Goal: Task Accomplishment & Management: Use online tool/utility

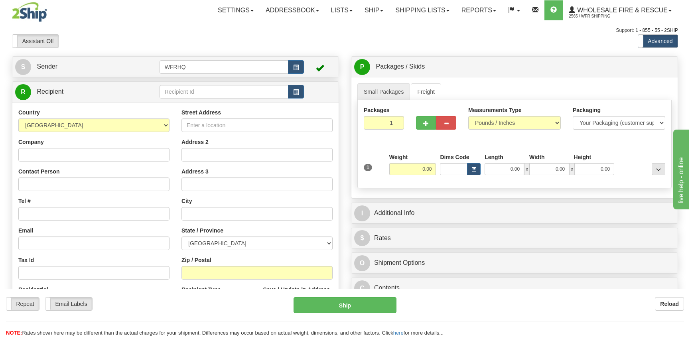
click at [198, 265] on div "Zip / Postal" at bounding box center [256, 268] width 151 height 24
click at [197, 269] on input "Zip / Postal" at bounding box center [256, 273] width 151 height 14
type input "g6v7m5"
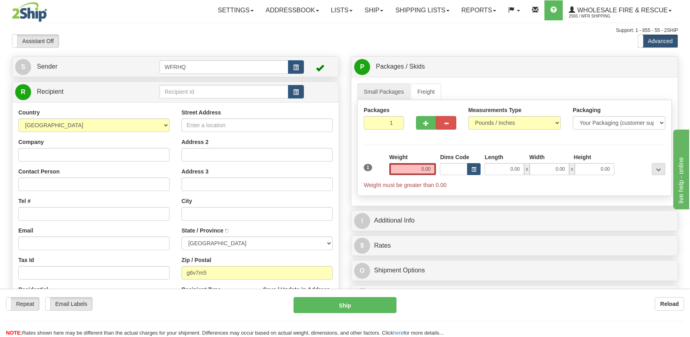
type input "LEVIS"
select select "QC"
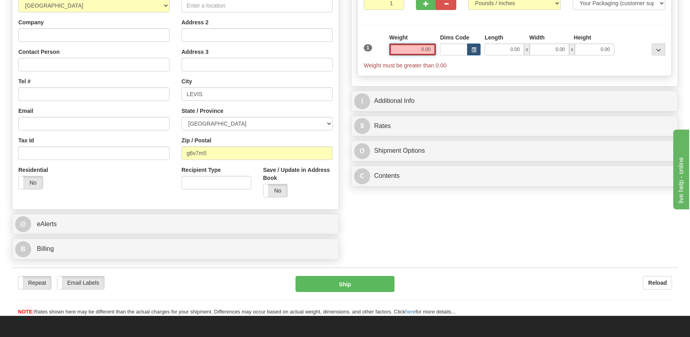
click at [426, 49] on input "0.00" at bounding box center [412, 49] width 47 height 12
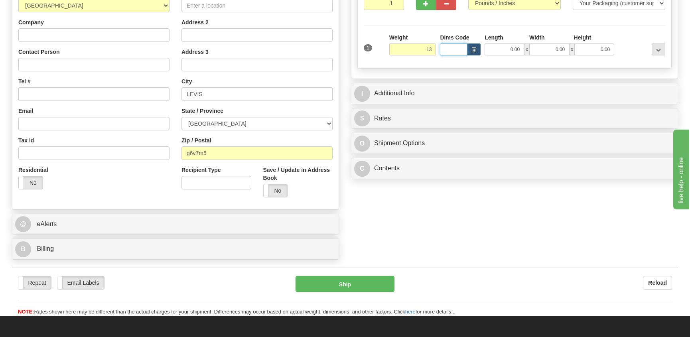
type input "13.00"
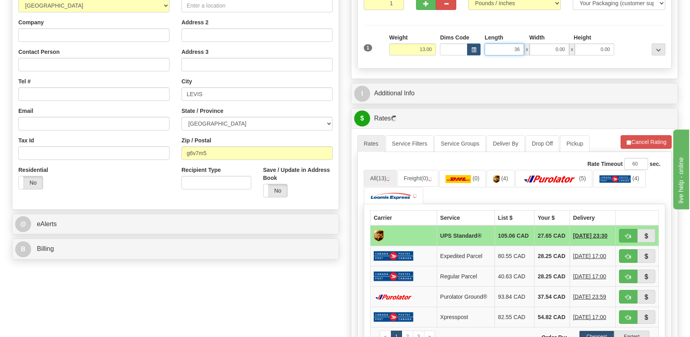
type input "36.00"
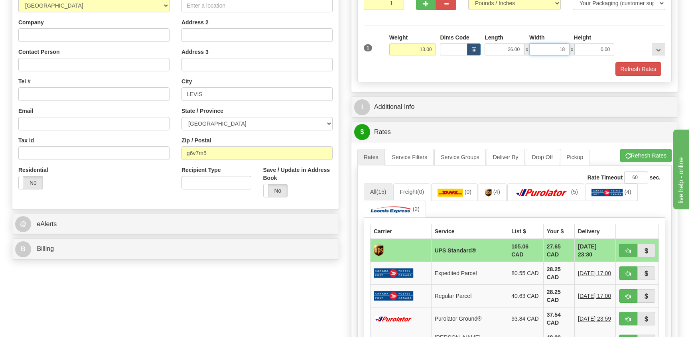
type input "18.00"
type input "6.00"
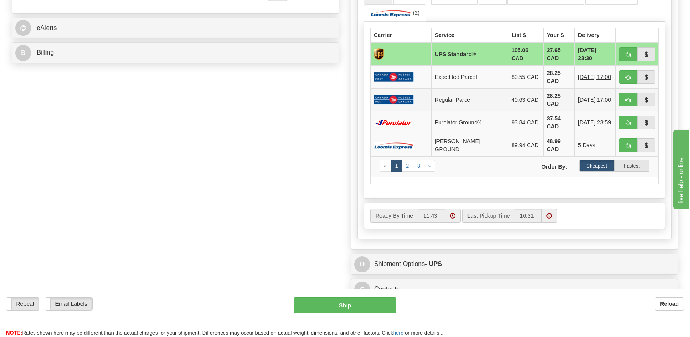
scroll to position [319, 0]
